Goal: Task Accomplishment & Management: Manage account settings

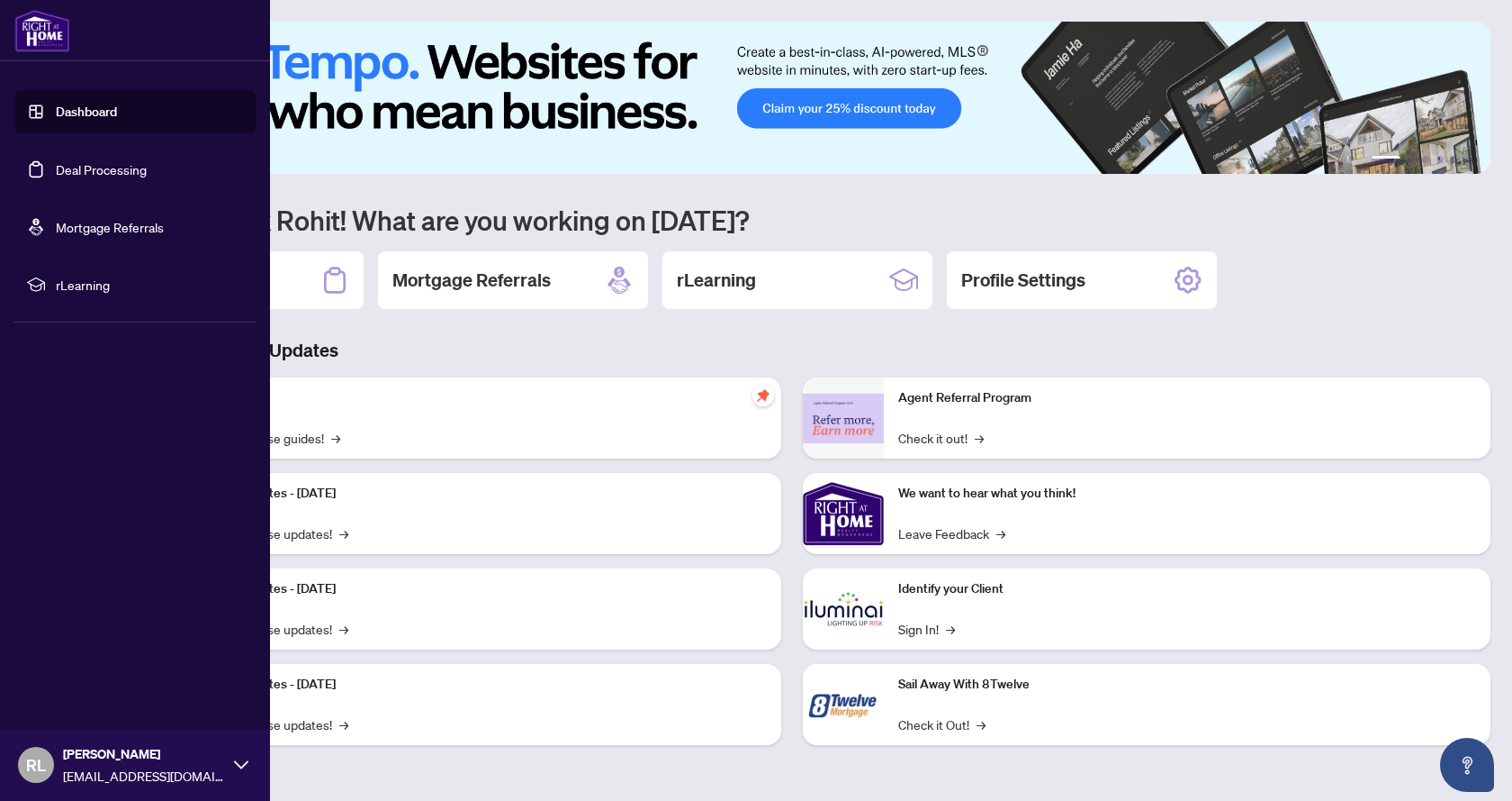
click at [110, 170] on link "Deal Processing" at bounding box center [102, 169] width 91 height 16
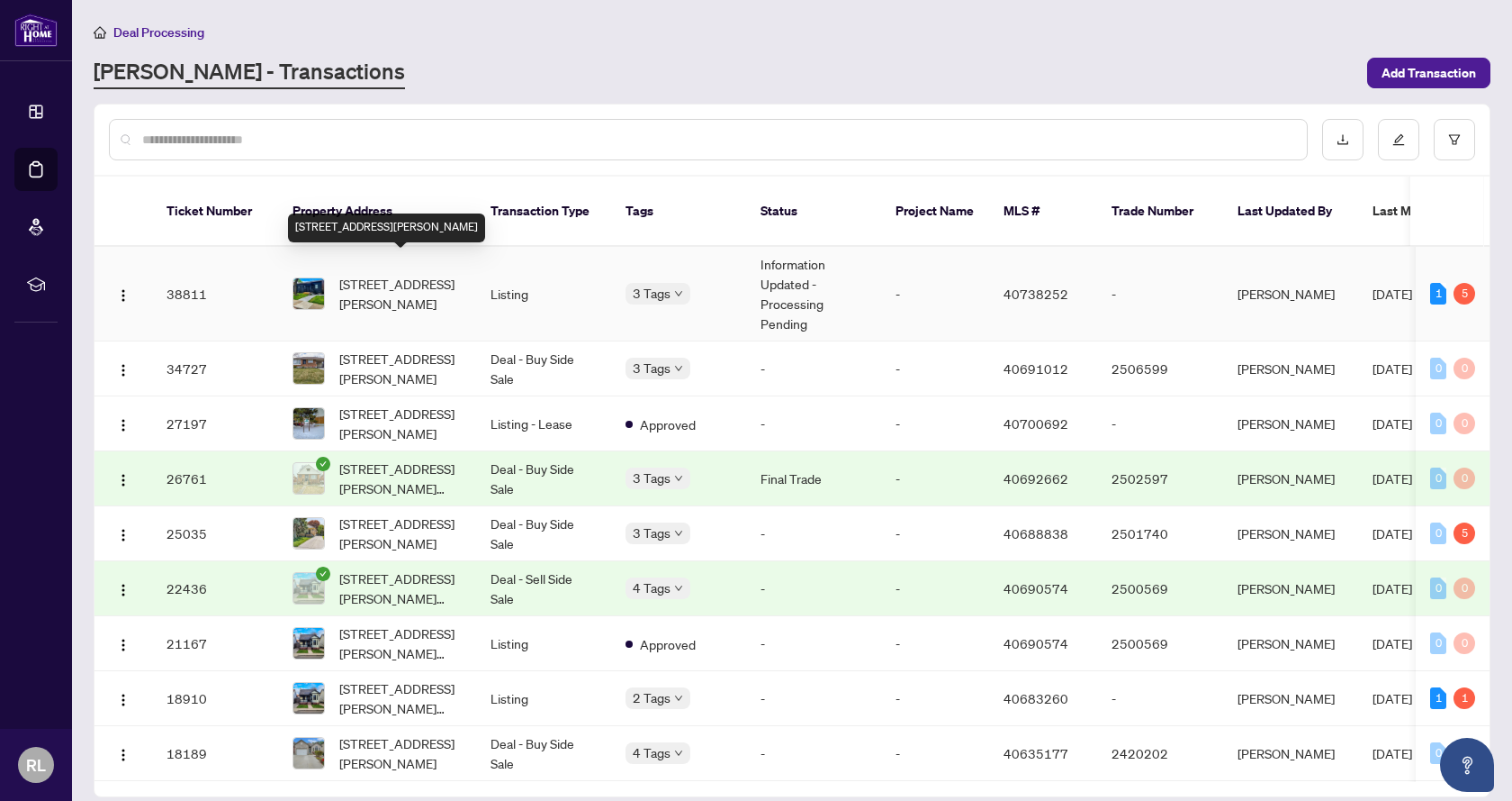
click at [351, 274] on span "[STREET_ADDRESS][PERSON_NAME]" at bounding box center [400, 294] width 123 height 40
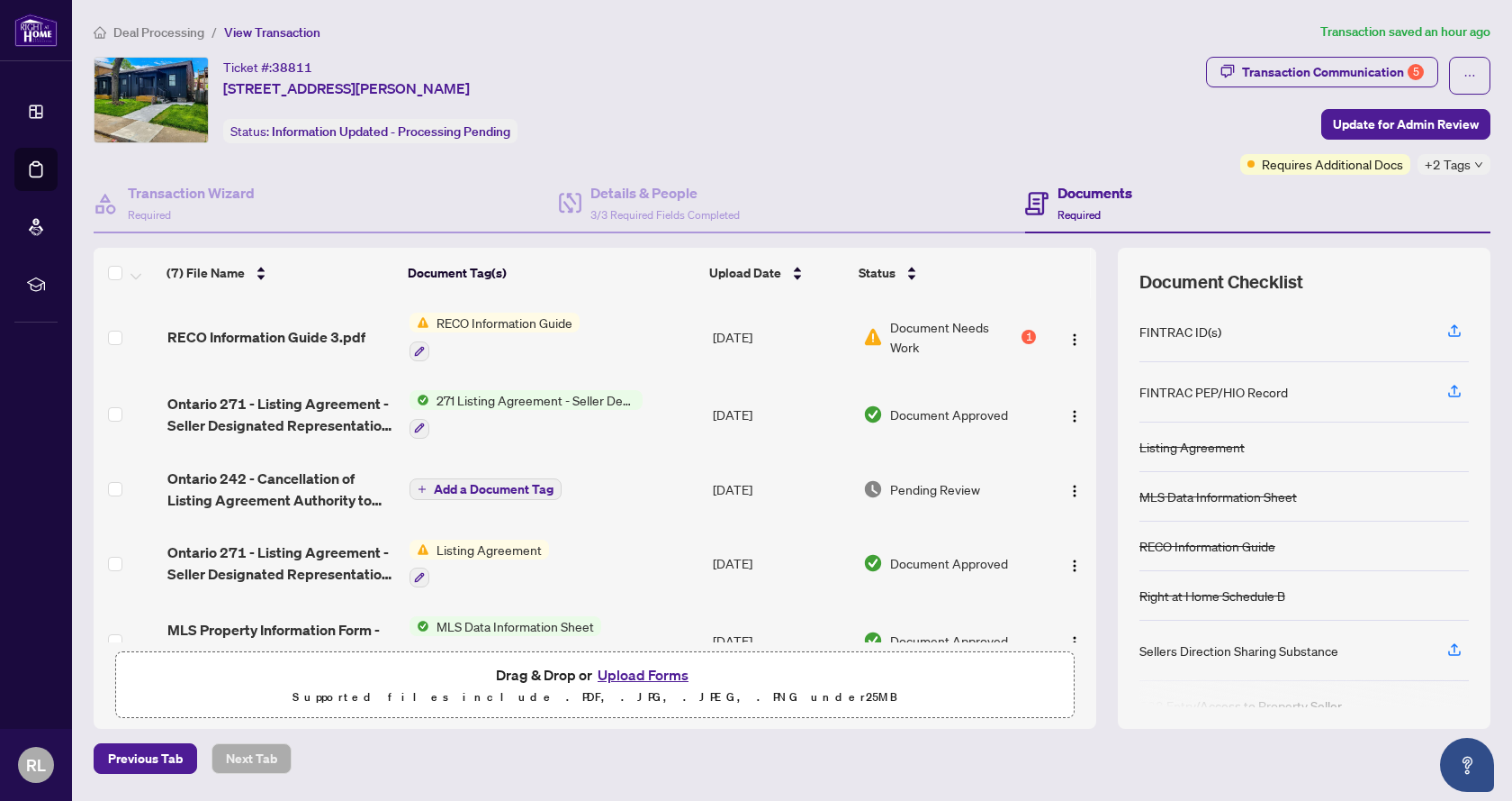
click at [972, 320] on span "Document Needs Work" at bounding box center [954, 337] width 128 height 40
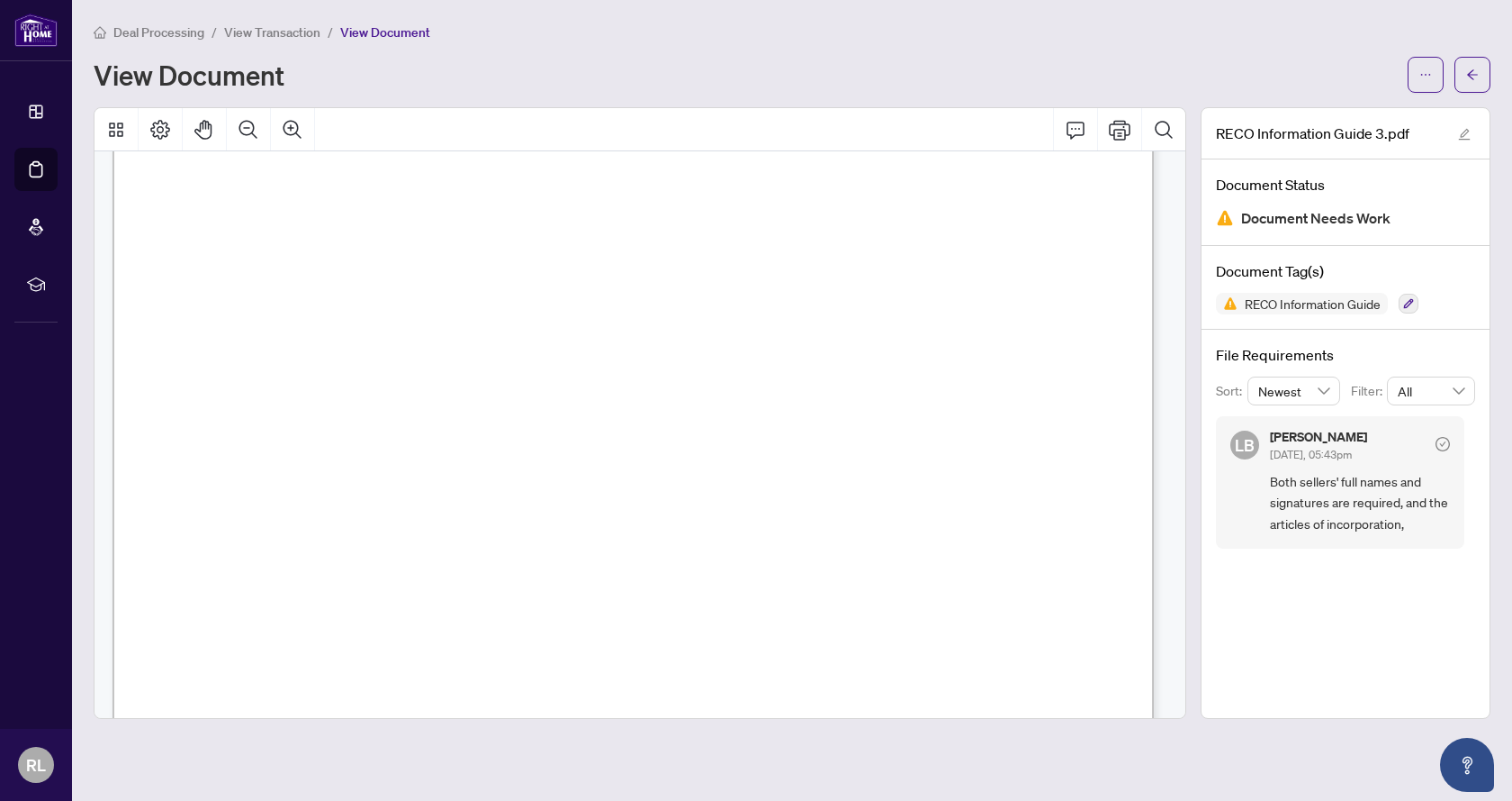
scroll to position [16737, 0]
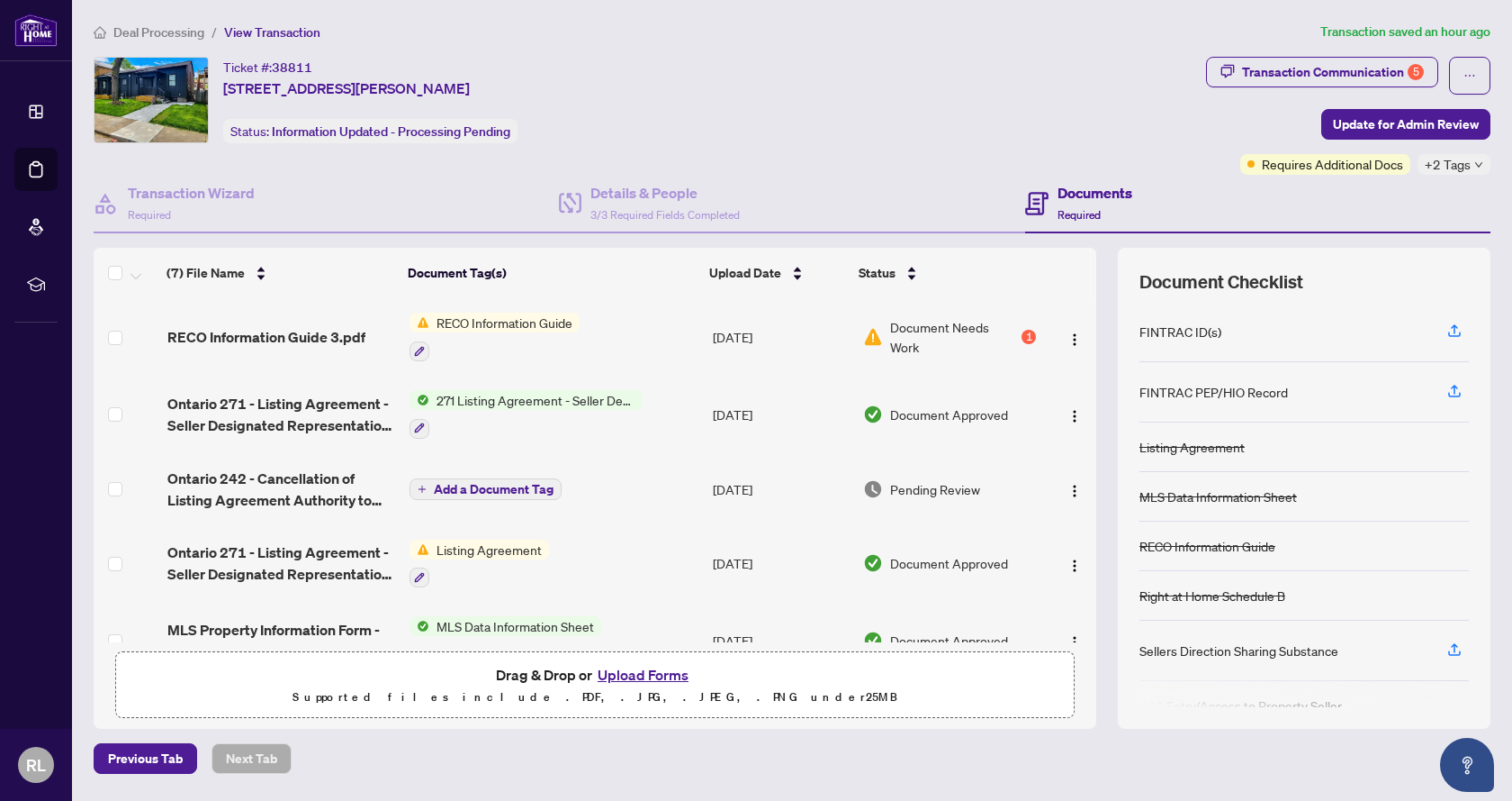
click at [647, 677] on button "Upload Forms" at bounding box center [643, 675] width 102 height 24
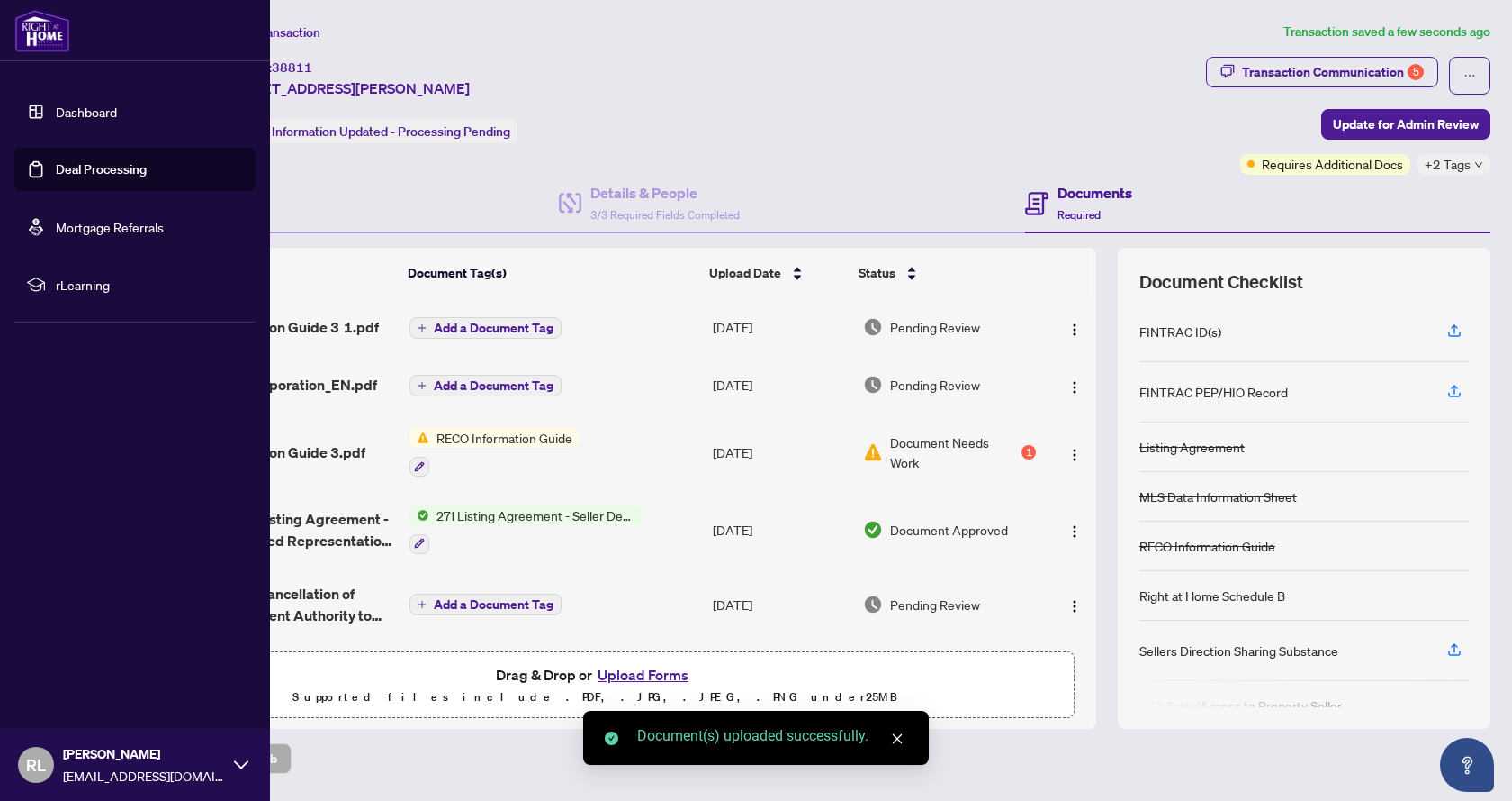
click at [98, 107] on link "Dashboard" at bounding box center [86, 111] width 61 height 16
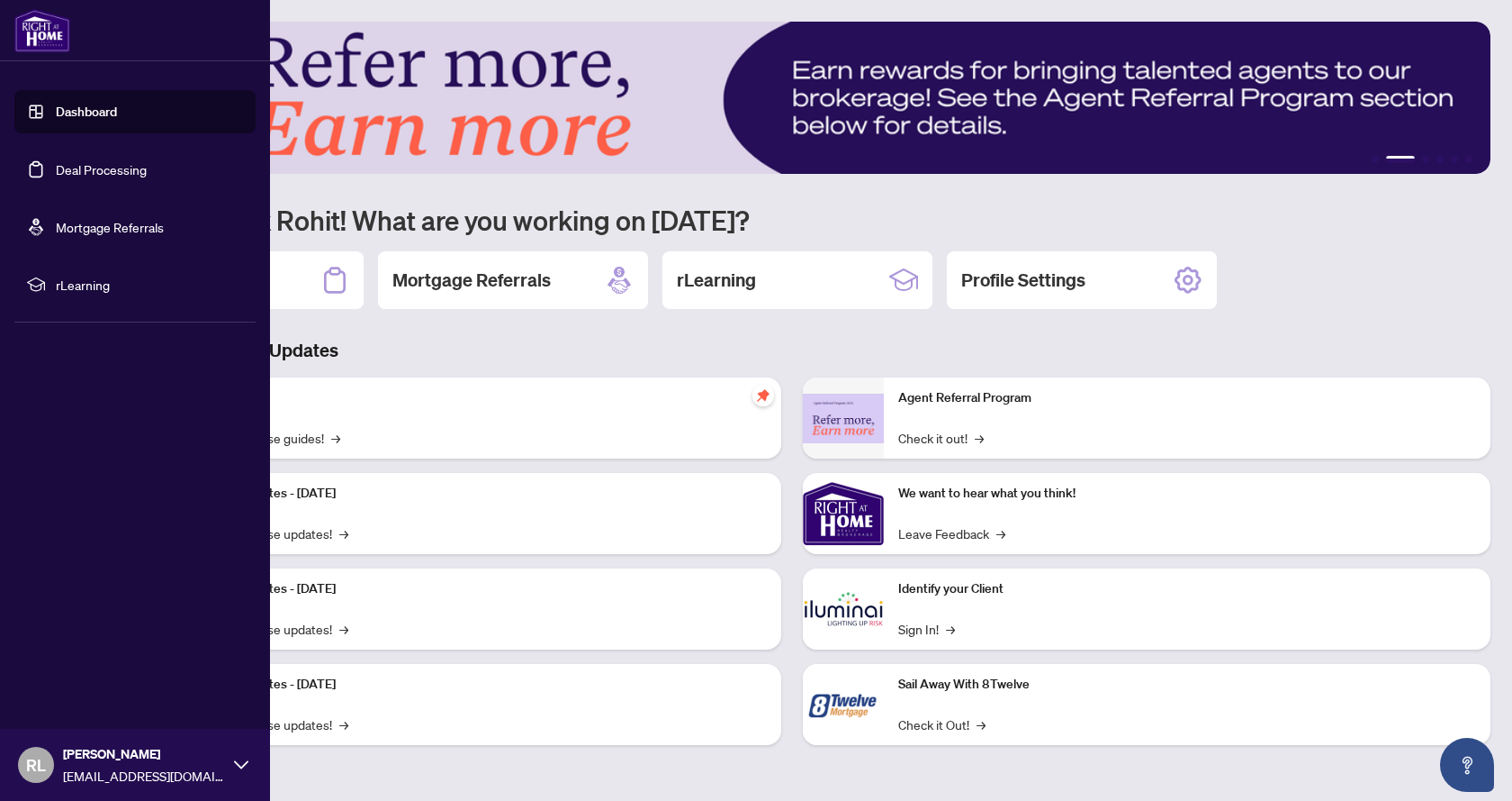
click at [85, 171] on link "Deal Processing" at bounding box center [102, 169] width 91 height 16
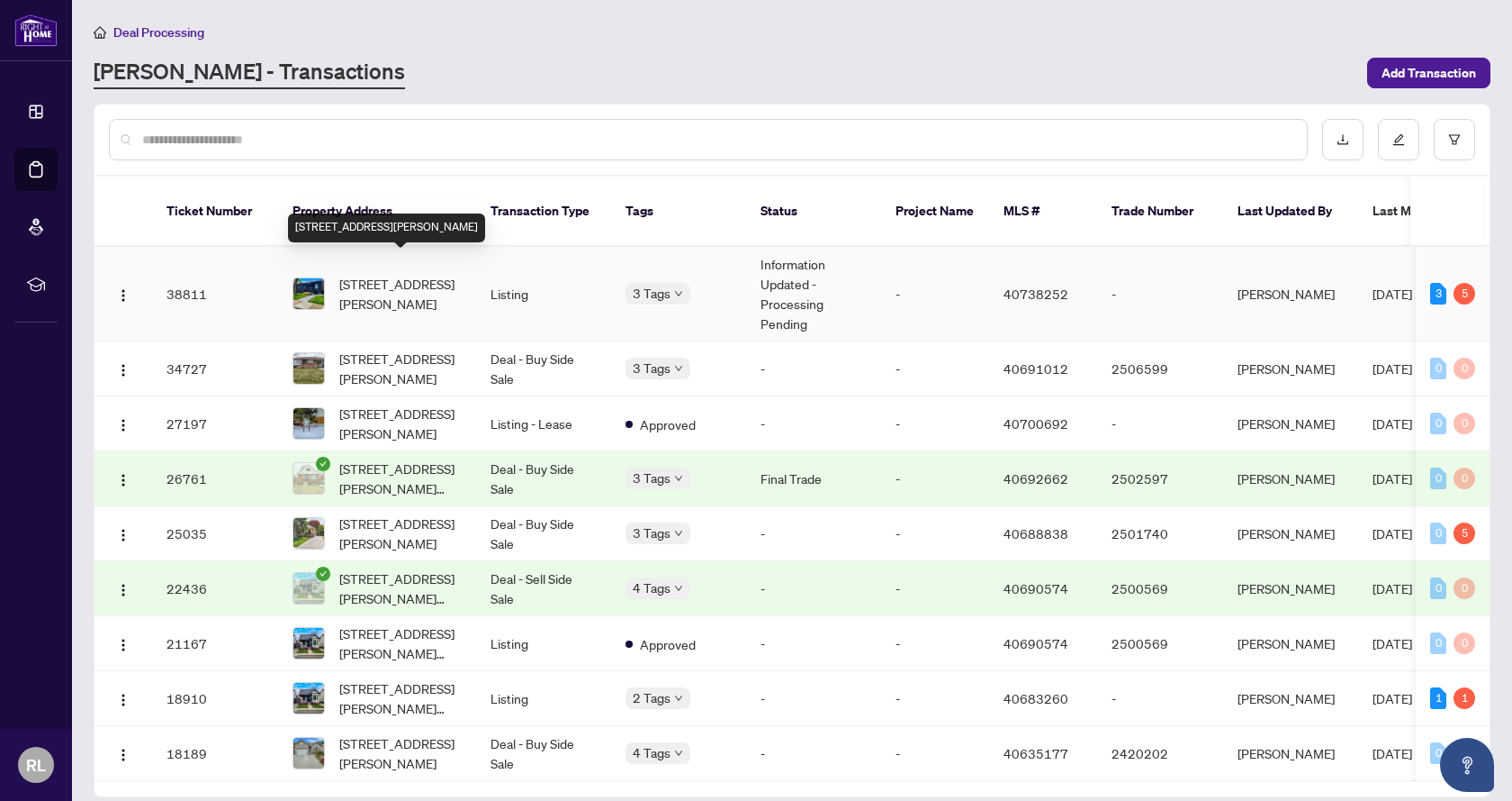
click at [387, 274] on span "[STREET_ADDRESS][PERSON_NAME]" at bounding box center [400, 294] width 123 height 40
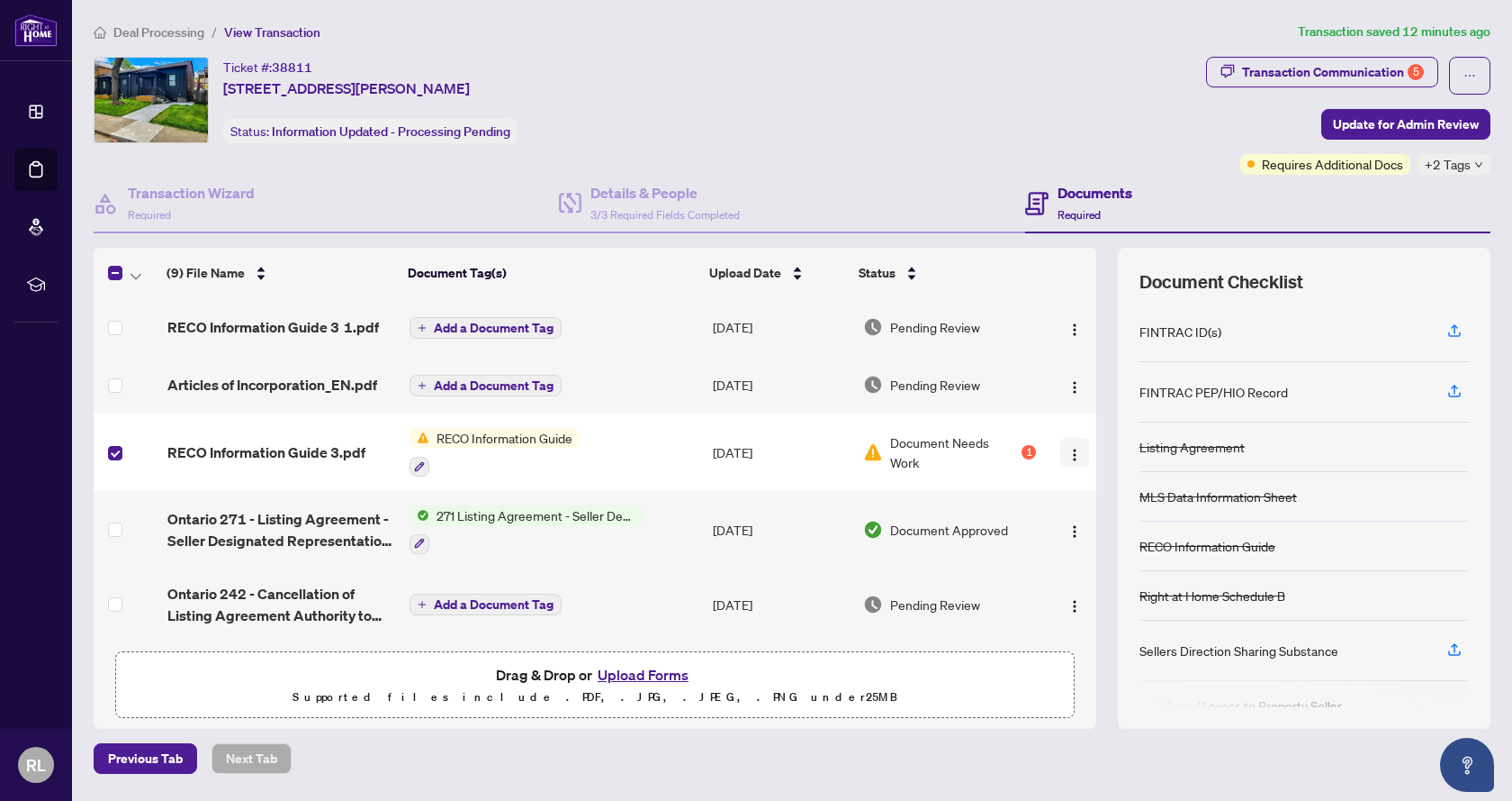
click at [1068, 453] on img "button" at bounding box center [1074, 454] width 14 height 14
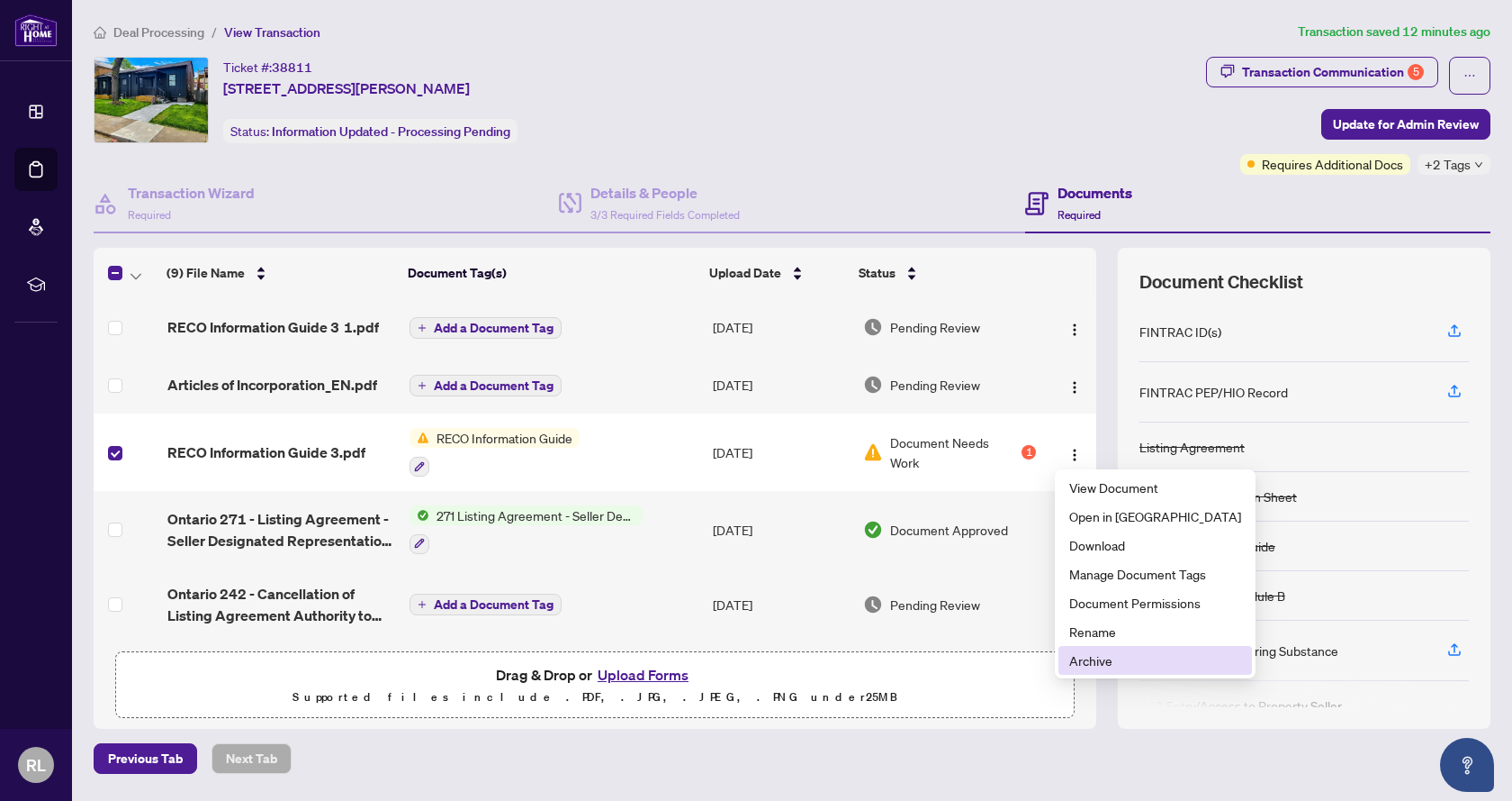
click at [1143, 661] on span "Archive" at bounding box center [1155, 659] width 172 height 20
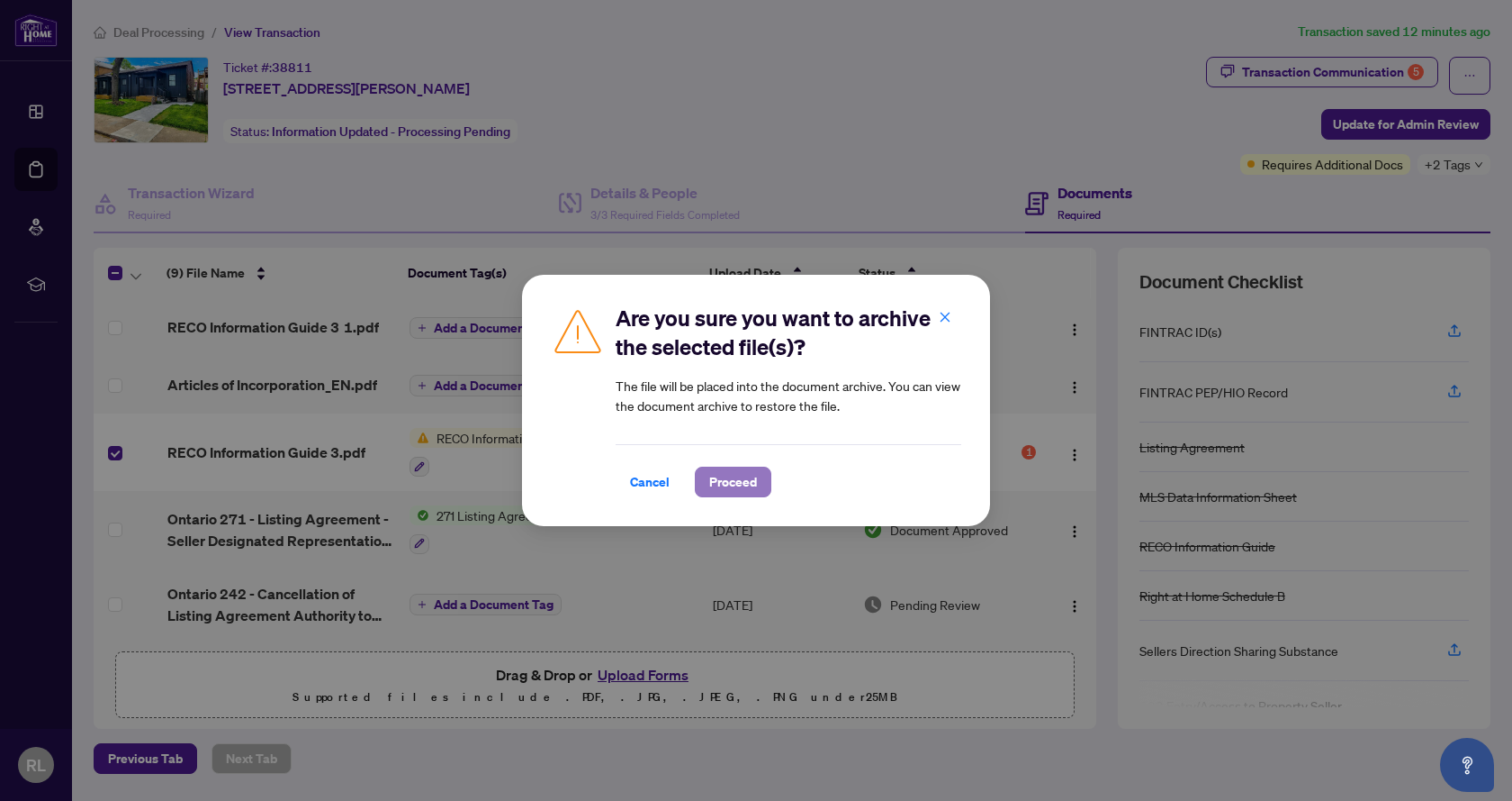
click at [725, 484] on span "Proceed" at bounding box center [733, 482] width 47 height 29
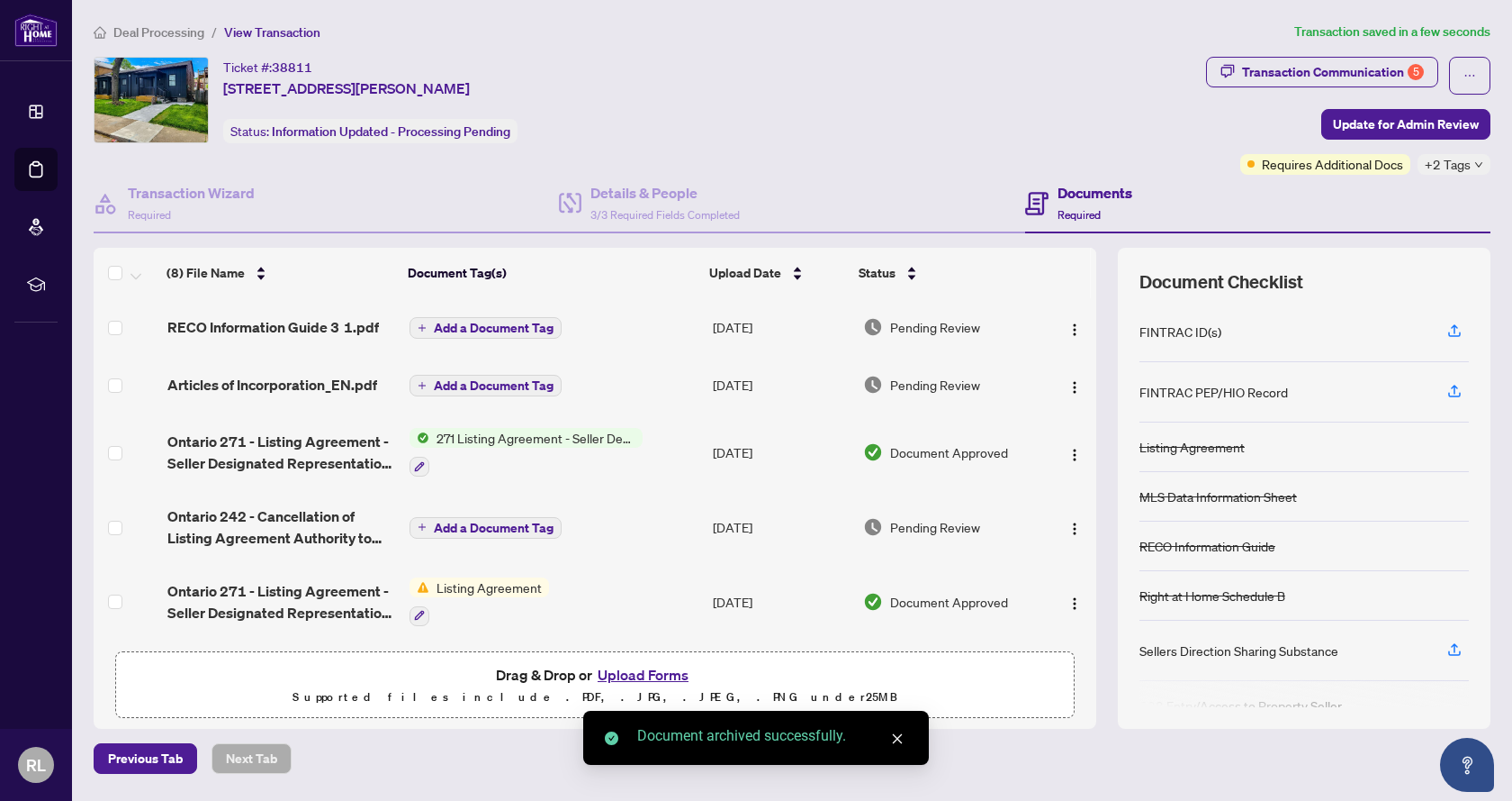
click at [1047, 737] on div "Deal Processing / View Transaction Transaction saved in a few seconds Ticket #:…" at bounding box center [792, 397] width 1411 height 752
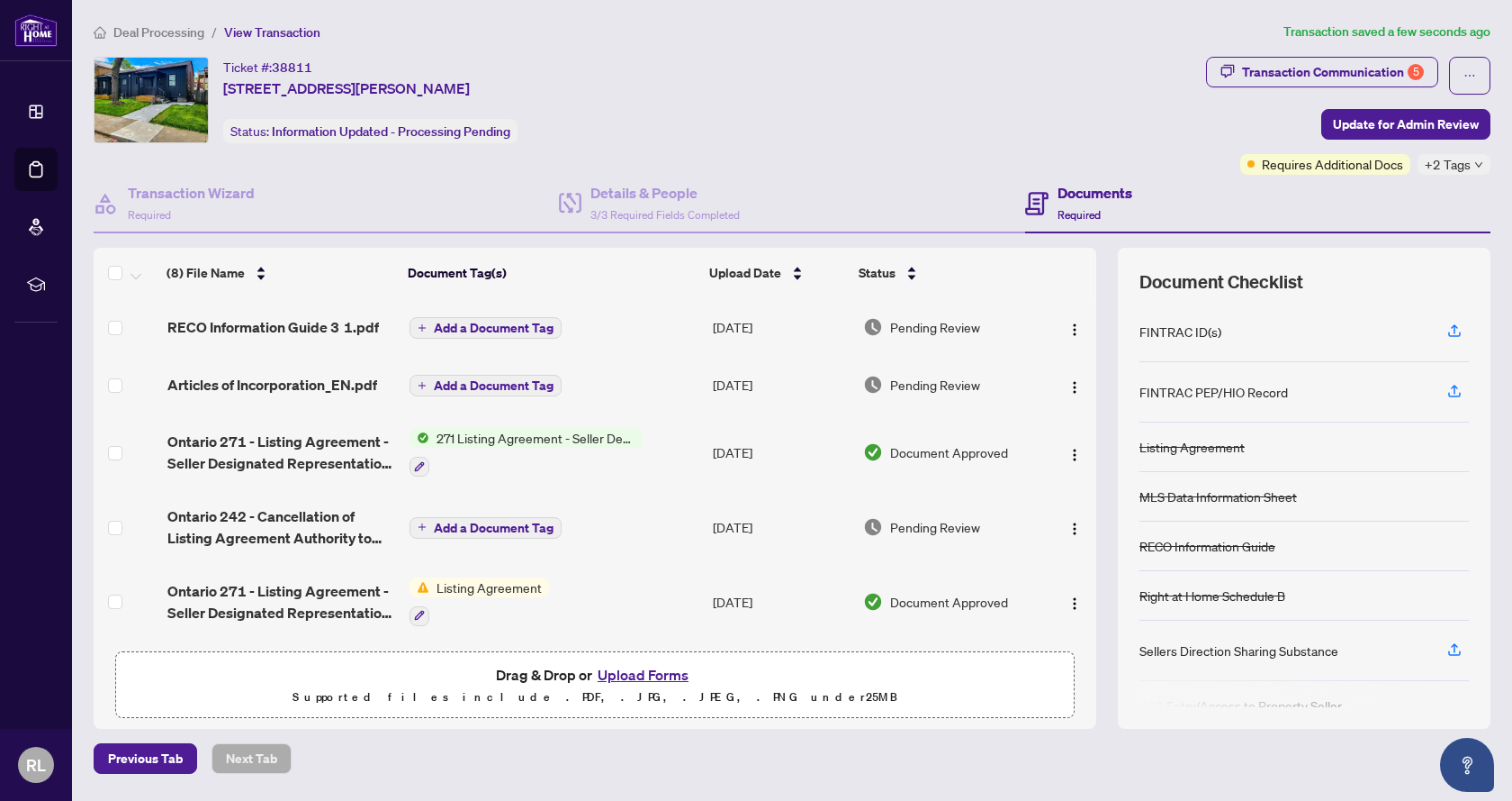
click at [1442, 166] on span "+2 Tags" at bounding box center [1447, 164] width 46 height 21
click at [1023, 132] on div "Ticket #: 38811 [STREET_ADDRESS][PERSON_NAME] Status: Information Updated - Pro…" at bounding box center [647, 100] width 1106 height 86
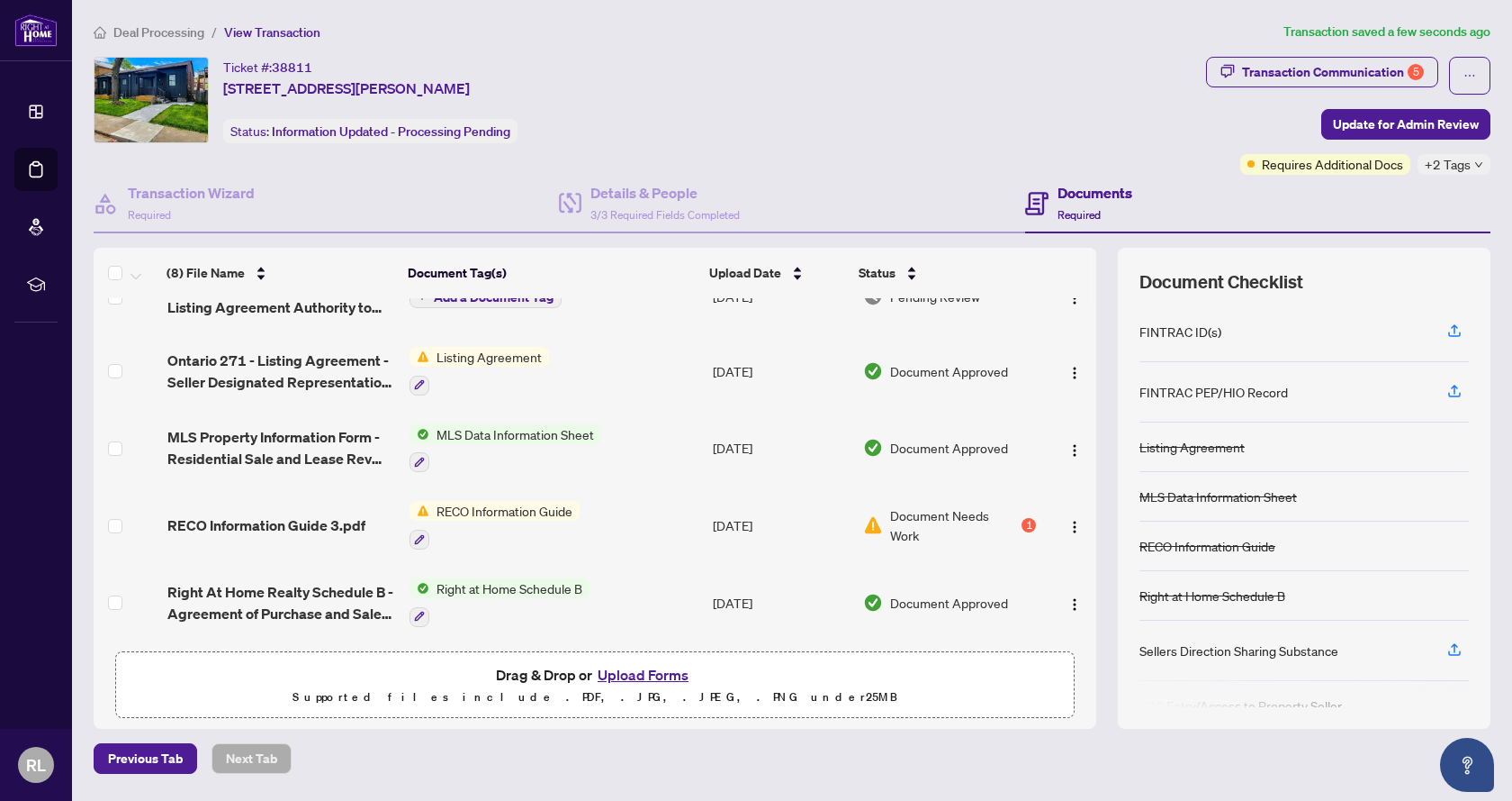
click at [673, 671] on button "Upload Forms" at bounding box center [643, 675] width 102 height 24
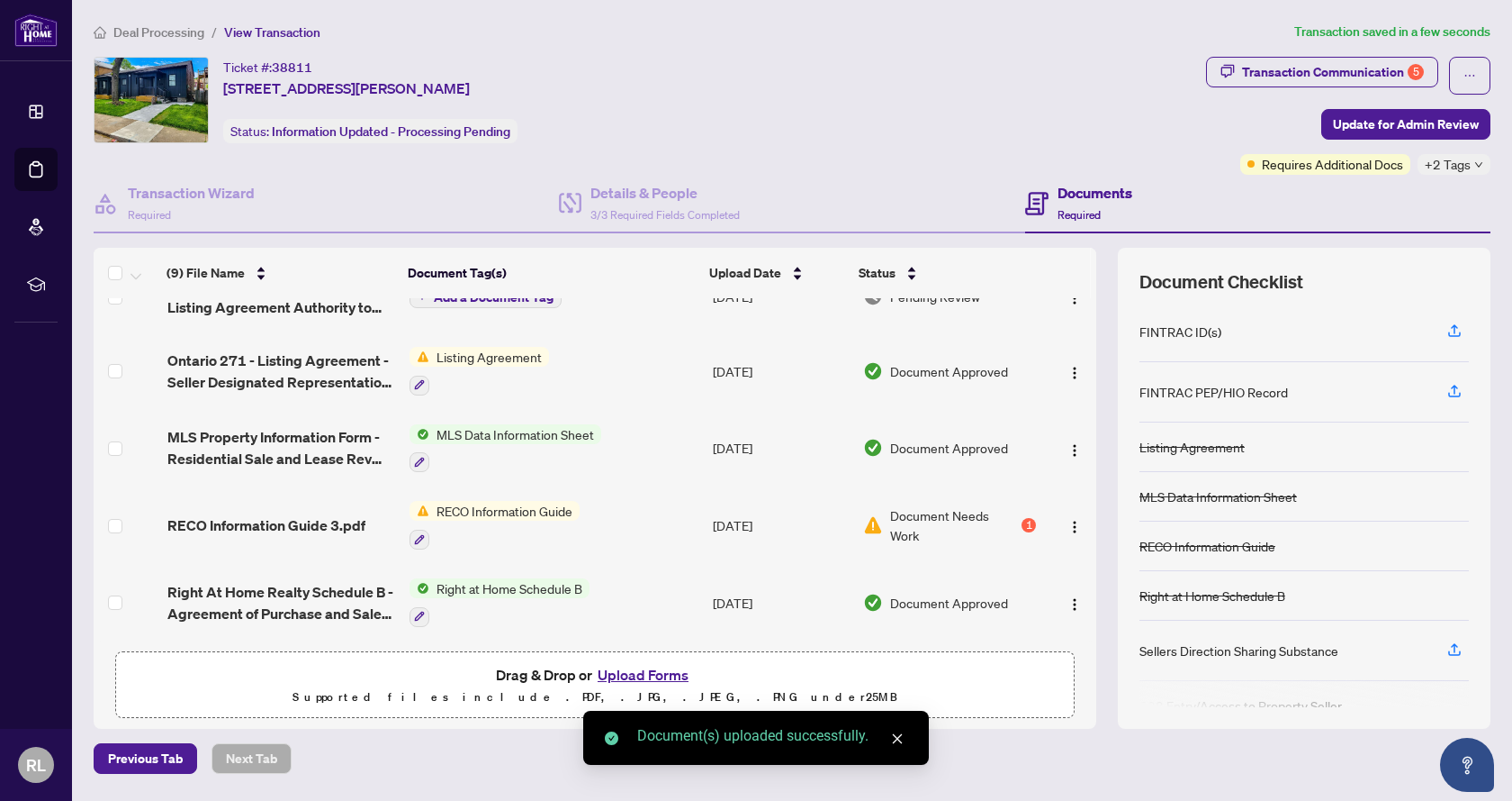
scroll to position [0, 0]
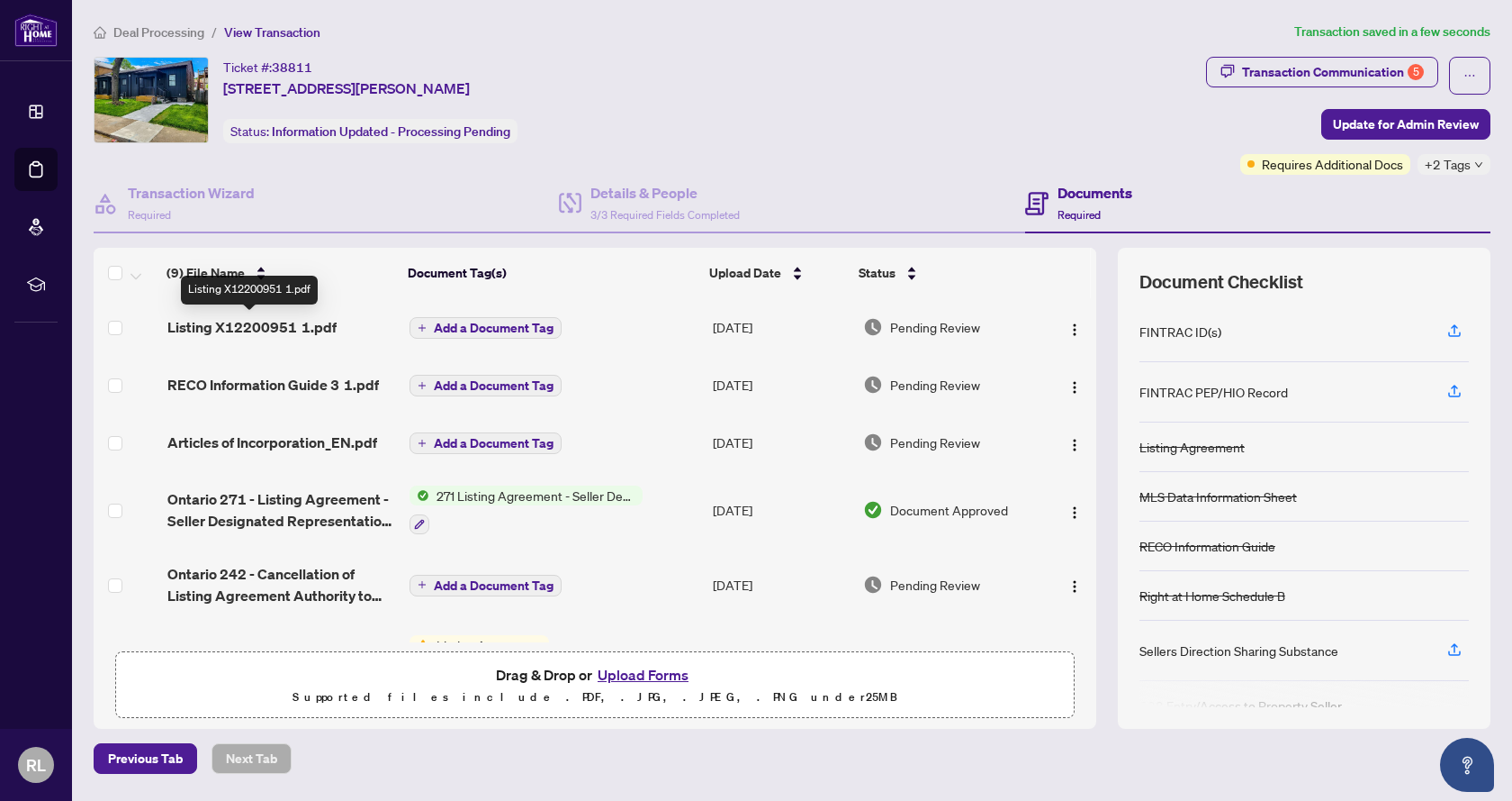
click at [260, 316] on span "Listing X12200951 1.pdf" at bounding box center [252, 327] width 169 height 22
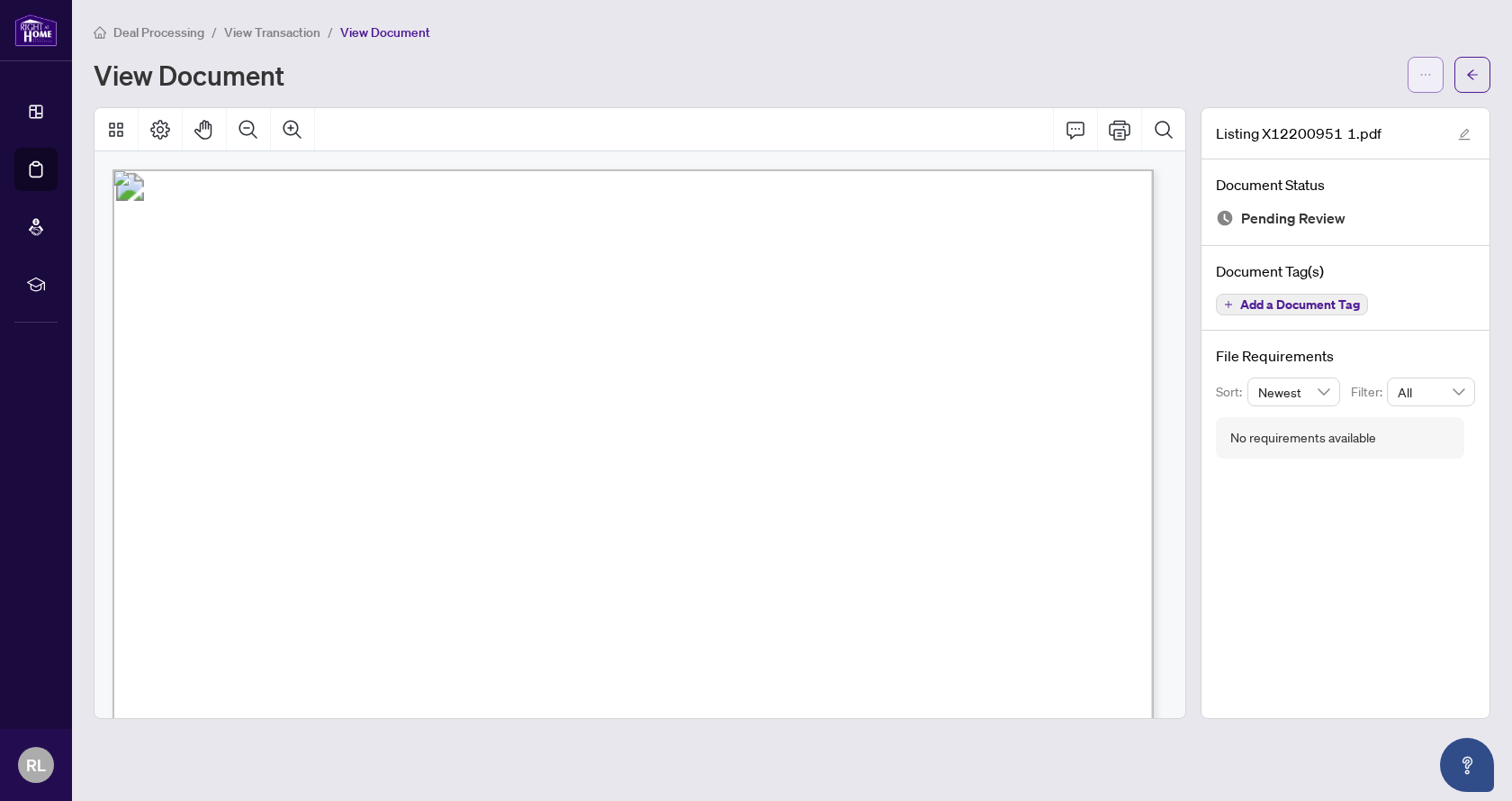
click at [1427, 72] on icon "ellipsis" at bounding box center [1426, 74] width 12 height 12
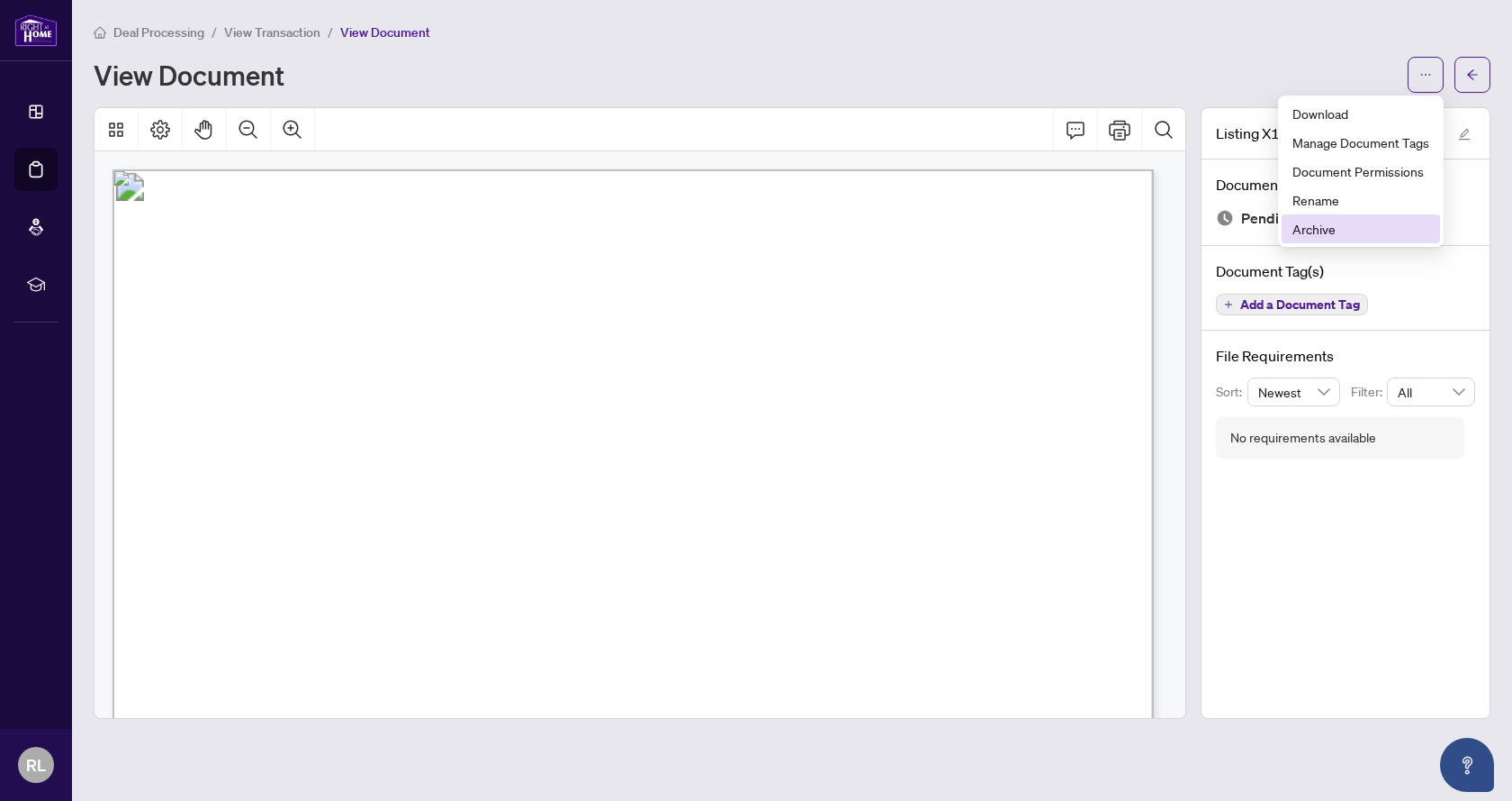
click at [1345, 233] on span "Archive" at bounding box center [1361, 228] width 137 height 20
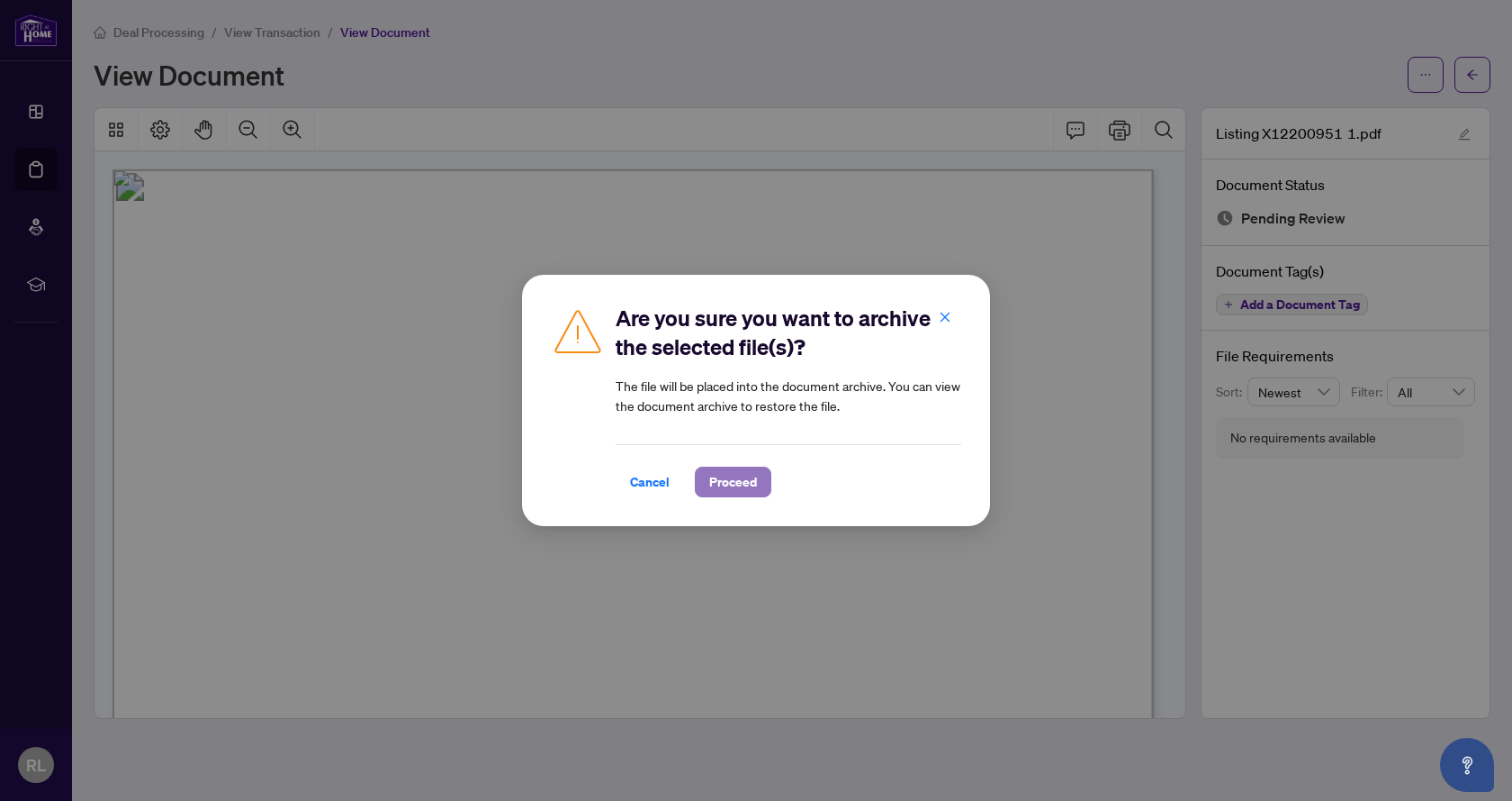
click at [718, 495] on span "Proceed" at bounding box center [733, 482] width 47 height 29
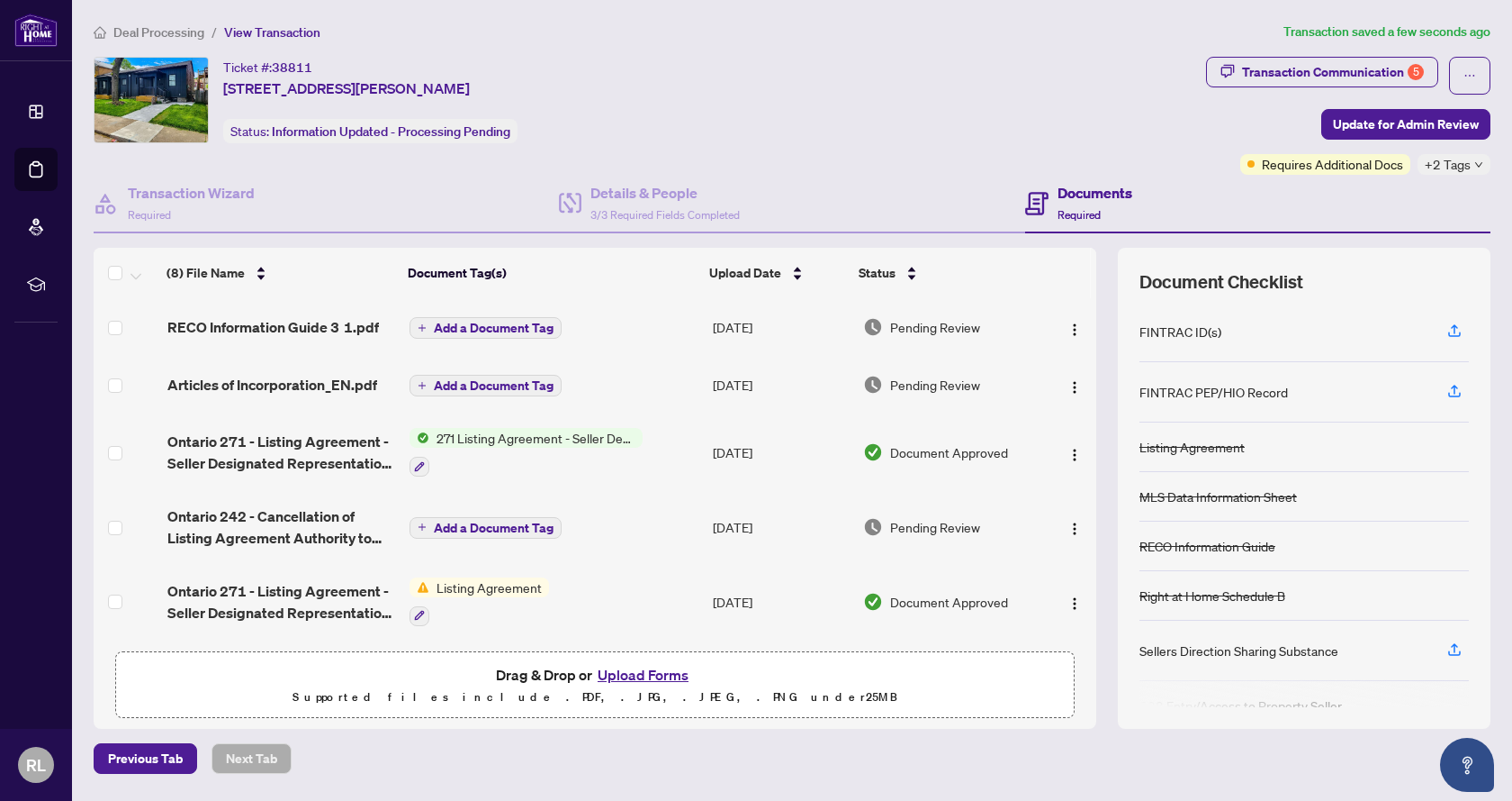
click at [646, 676] on button "Upload Forms" at bounding box center [643, 675] width 102 height 24
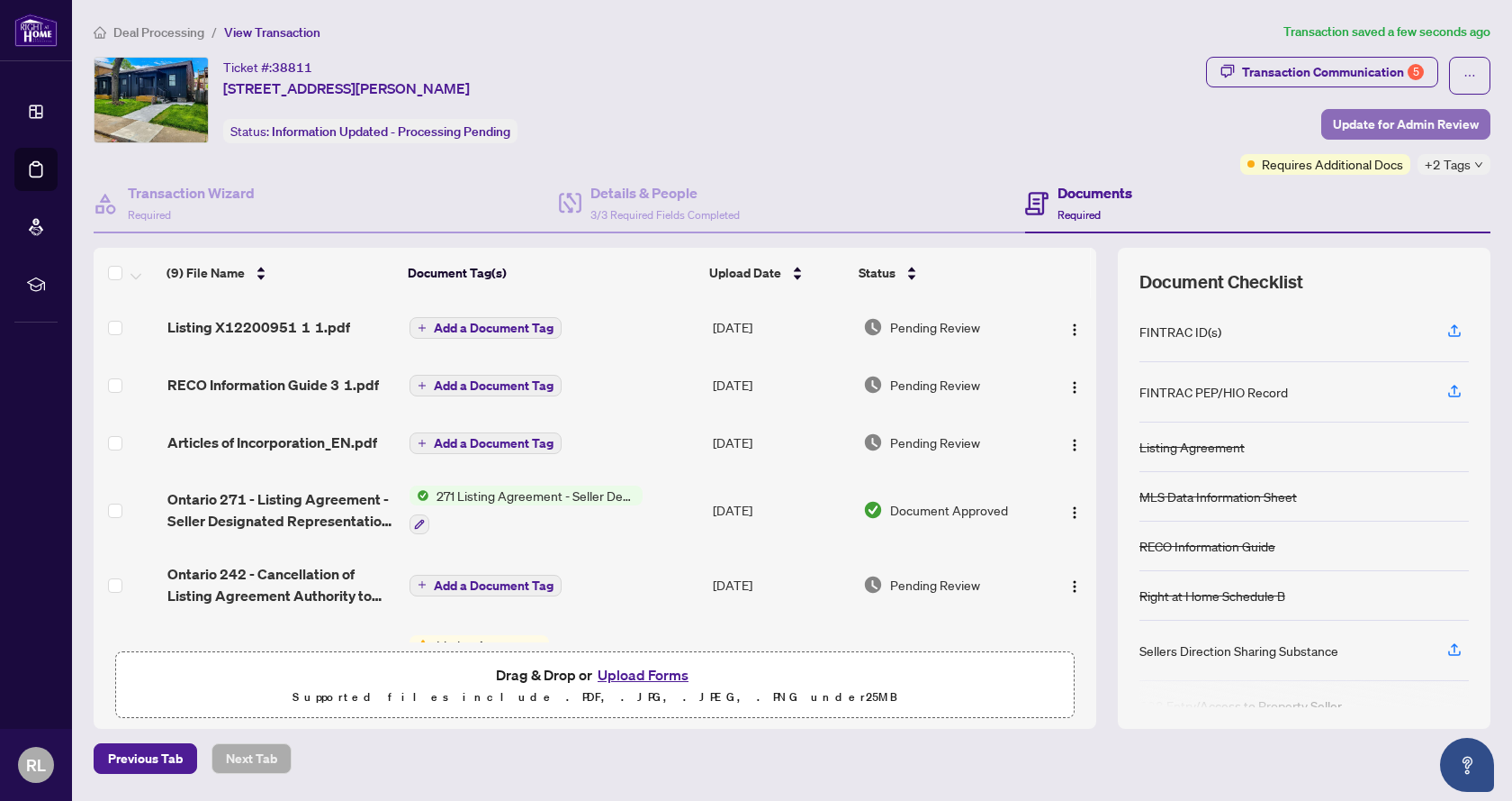
click at [1381, 124] on span "Update for Admin Review" at bounding box center [1407, 124] width 146 height 29
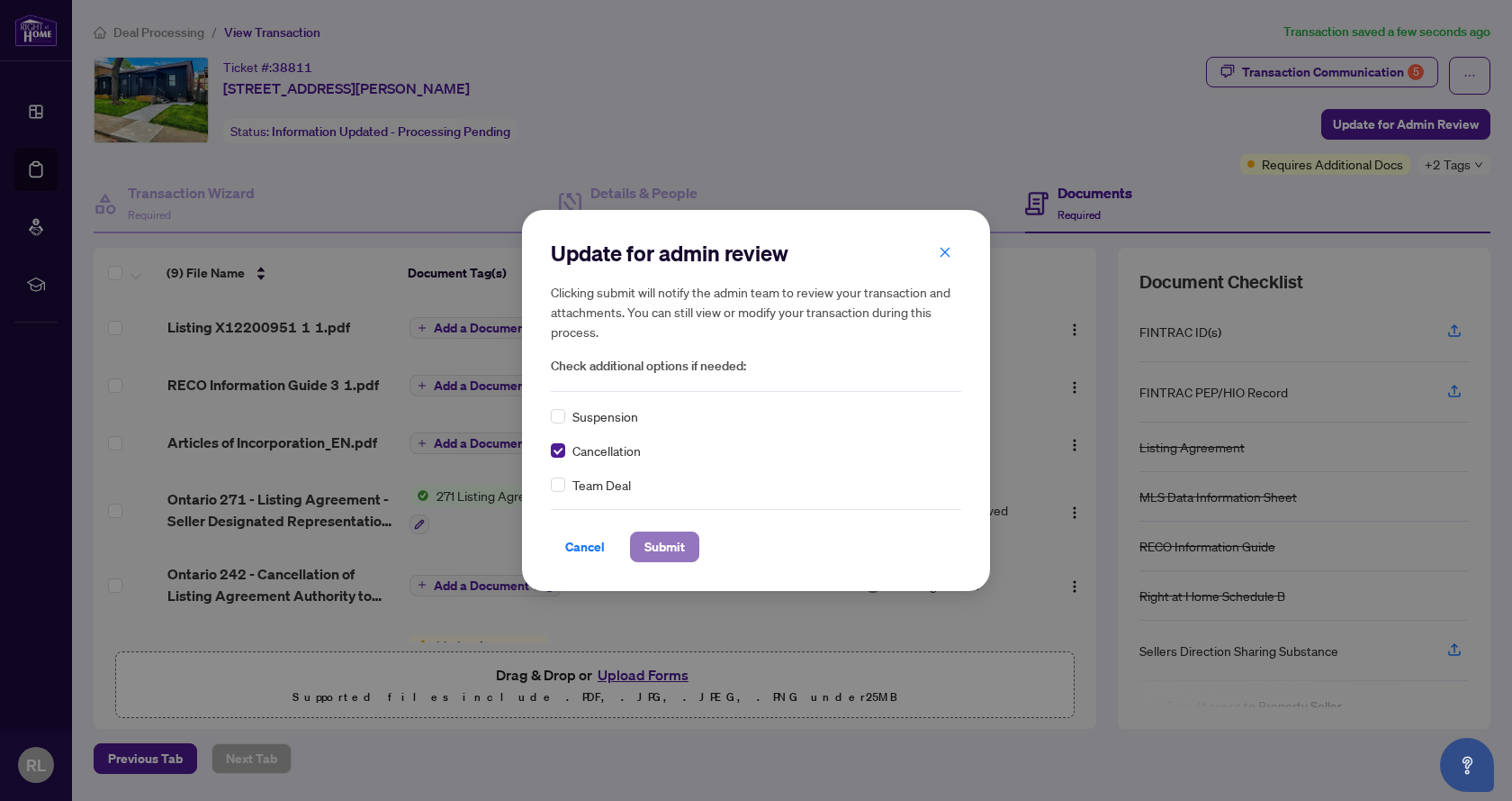
click at [663, 549] on span "Submit" at bounding box center [665, 546] width 41 height 29
click at [709, 116] on div "Update for admin review Clicking submit will notify the admin team to review yo…" at bounding box center [756, 400] width 1512 height 801
